Goal: Information Seeking & Learning: Check status

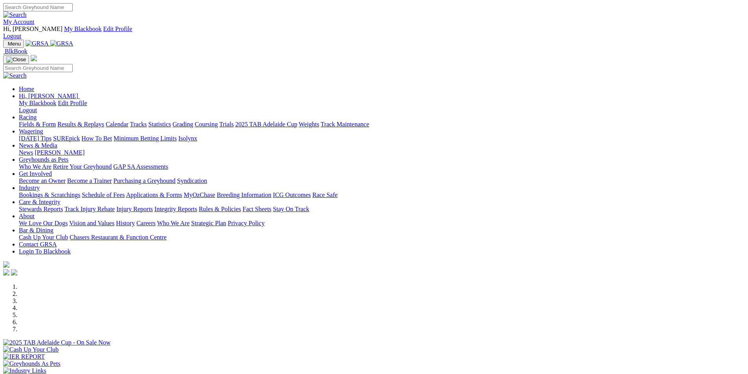
scroll to position [589, 0]
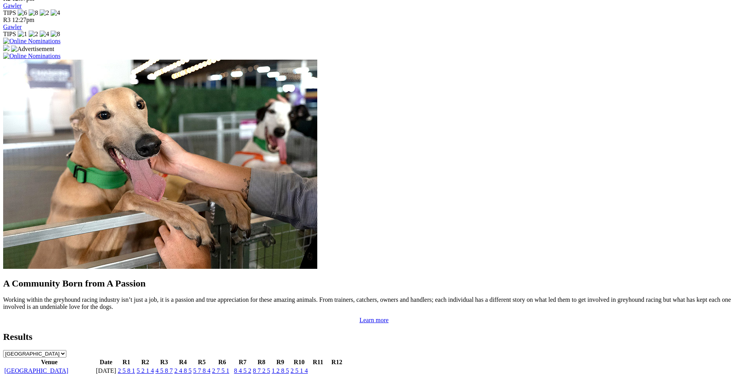
click at [94, 374] on link "[PERSON_NAME] Bridge Straight" at bounding box center [49, 379] width 90 height 7
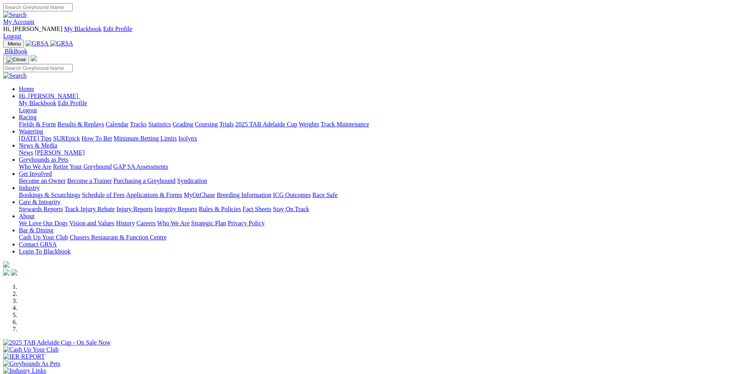
scroll to position [590, 0]
